Goal: Information Seeking & Learning: Learn about a topic

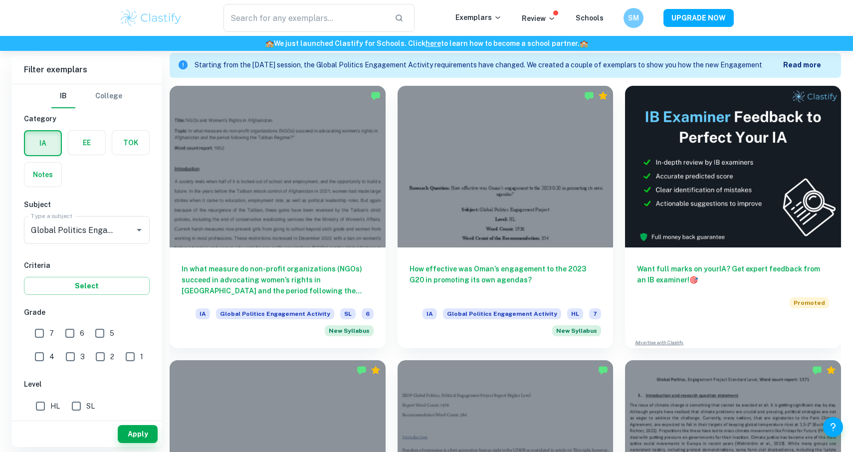
scroll to position [317, 0]
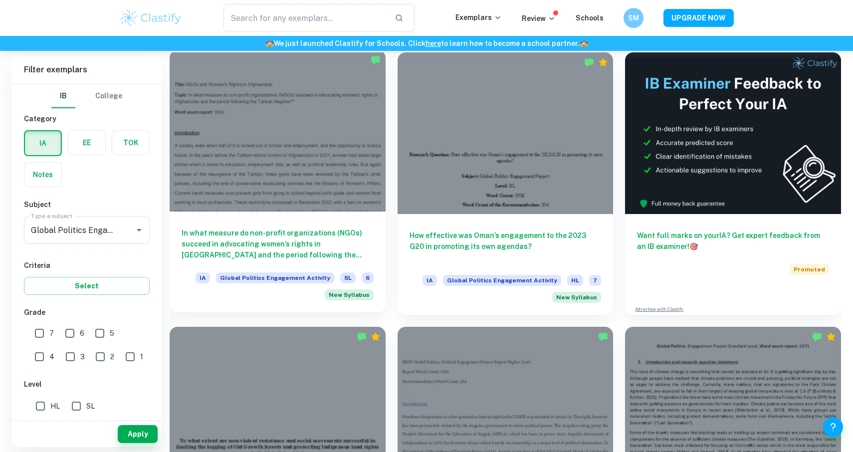
click at [320, 164] on div at bounding box center [278, 131] width 216 height 162
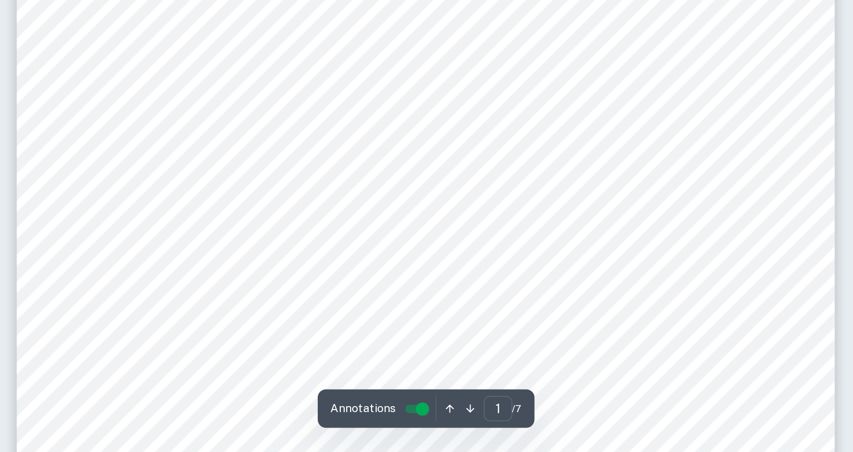
scroll to position [86, 0]
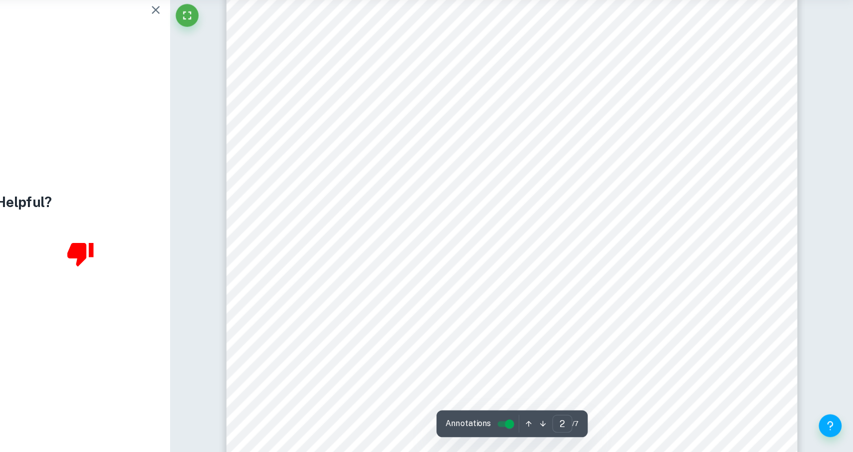
type input "1"
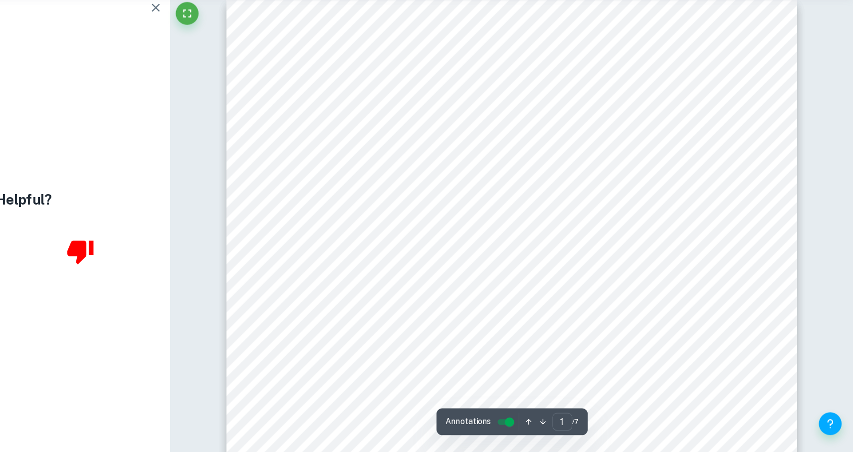
scroll to position [14, 0]
